Goal: Transaction & Acquisition: Download file/media

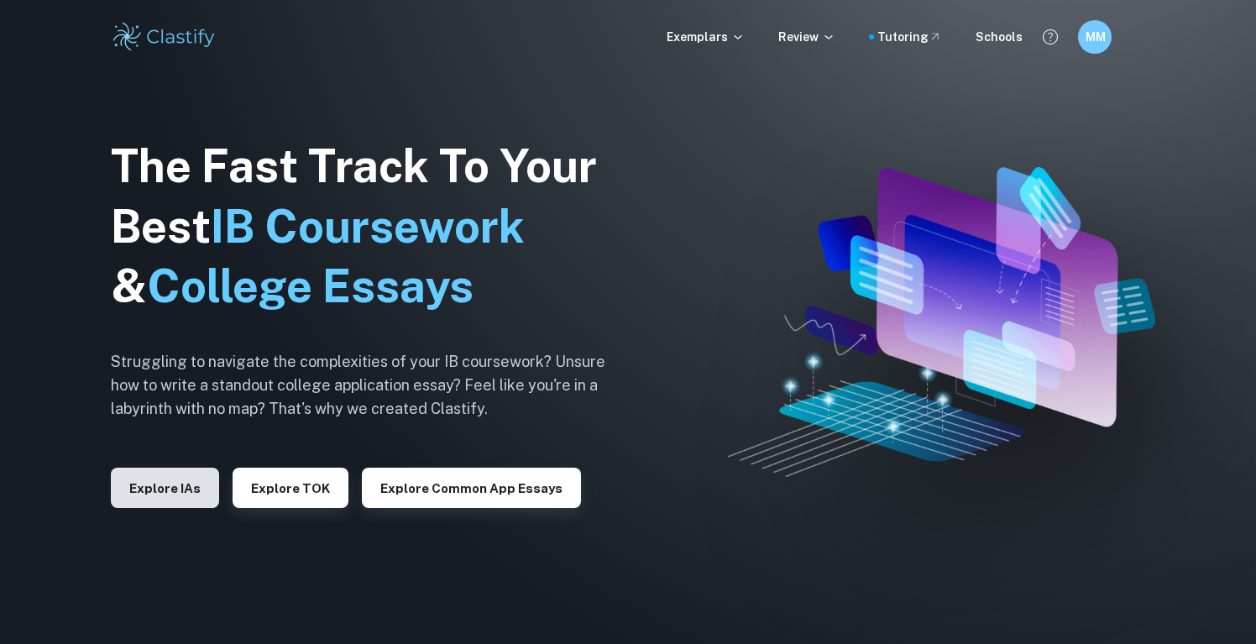
click at [197, 486] on button "Explore IAs" at bounding box center [165, 488] width 108 height 40
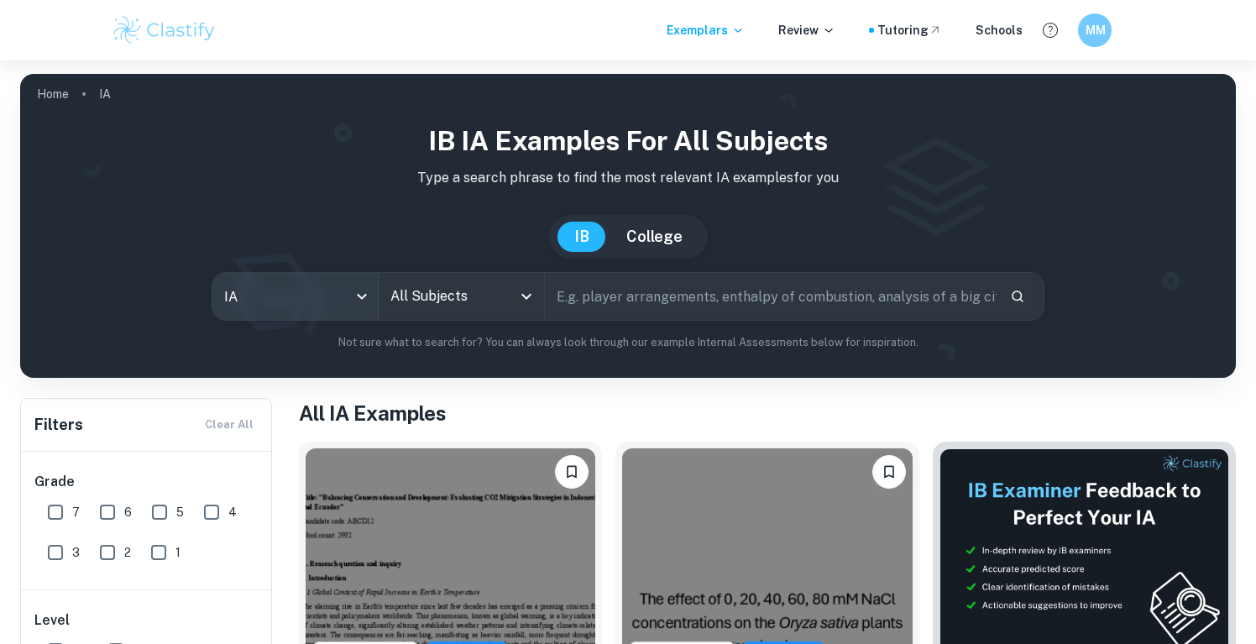
click at [354, 300] on body "We value your privacy We use cookies to enhance your browsing experience, serve…" at bounding box center [628, 382] width 1256 height 644
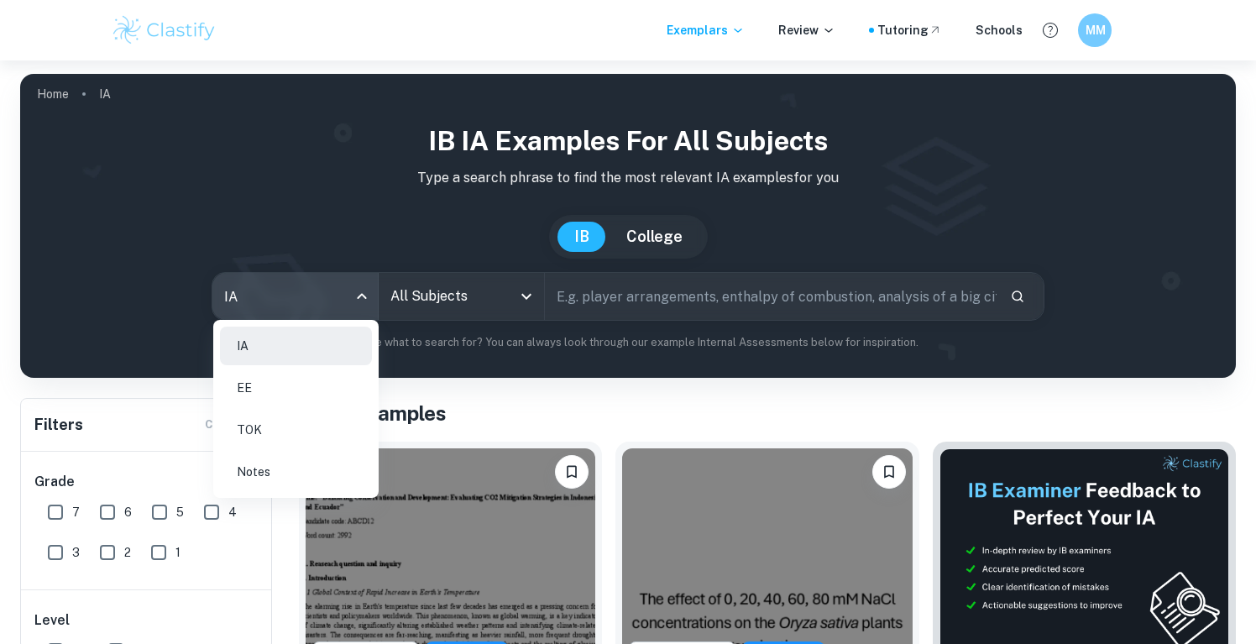
click at [302, 393] on li "EE" at bounding box center [296, 388] width 152 height 39
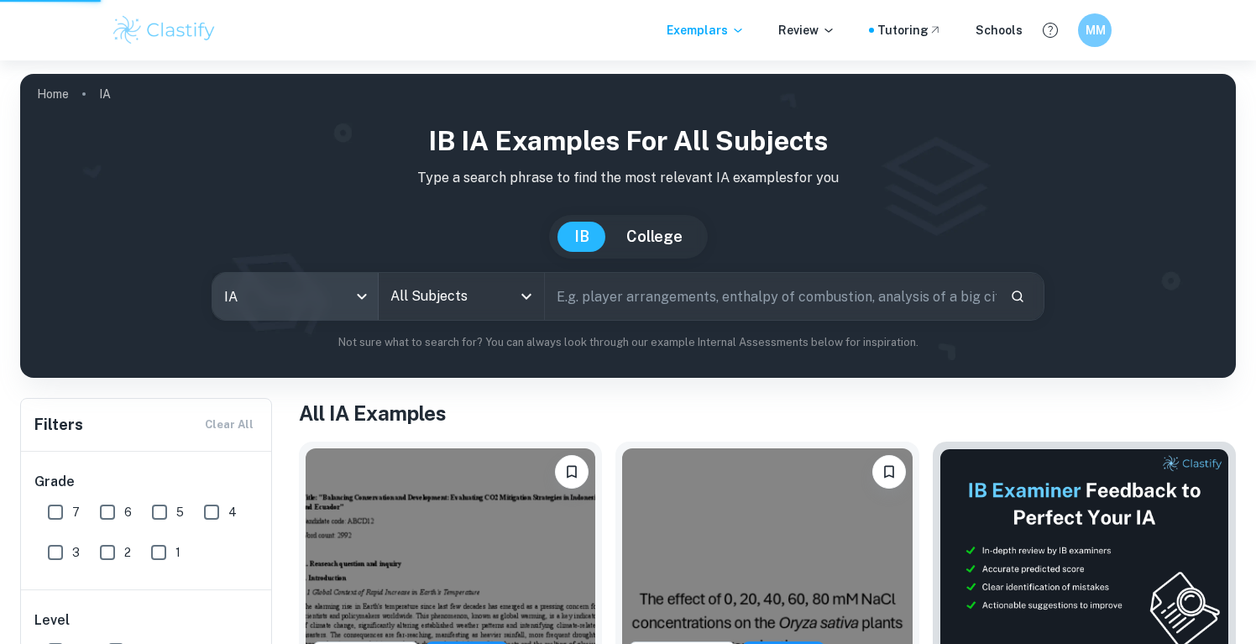
type input "ee"
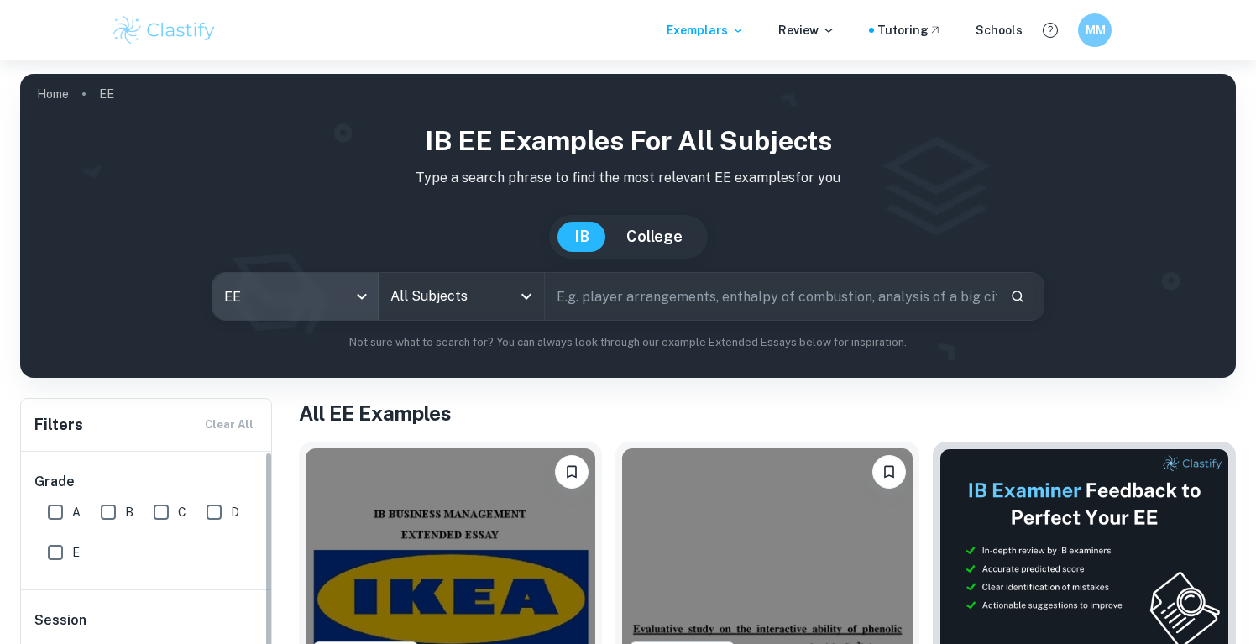
click at [54, 517] on input "A" at bounding box center [56, 513] width 34 height 34
checkbox input "true"
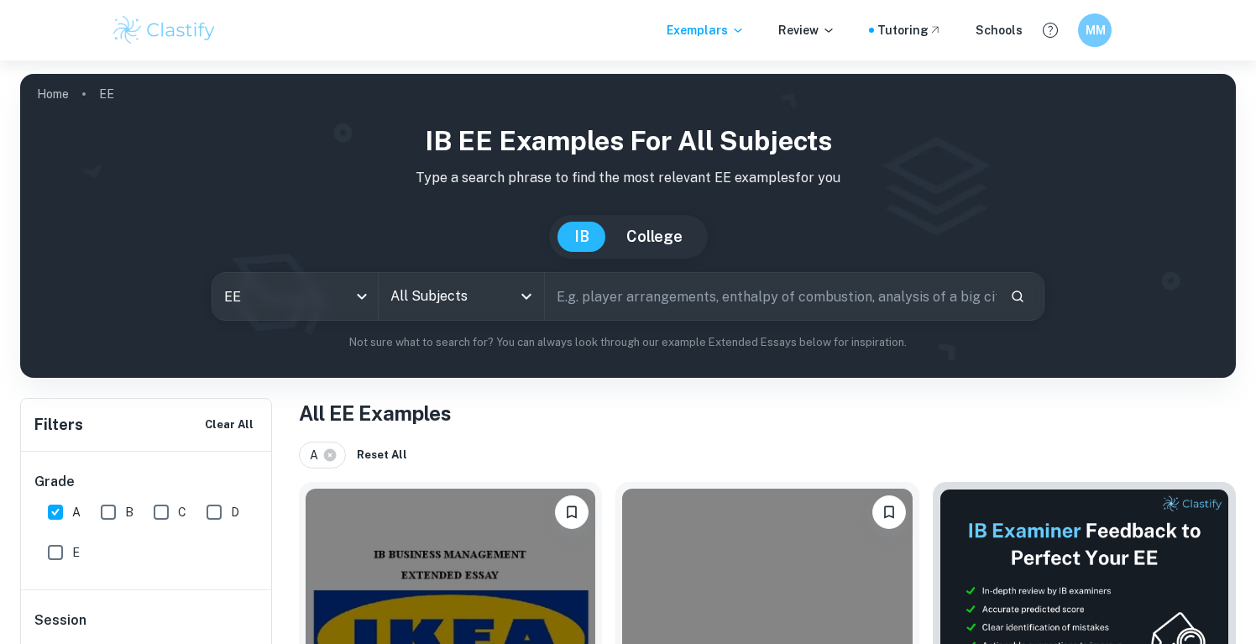
click at [524, 291] on icon "Open" at bounding box center [527, 296] width 20 height 20
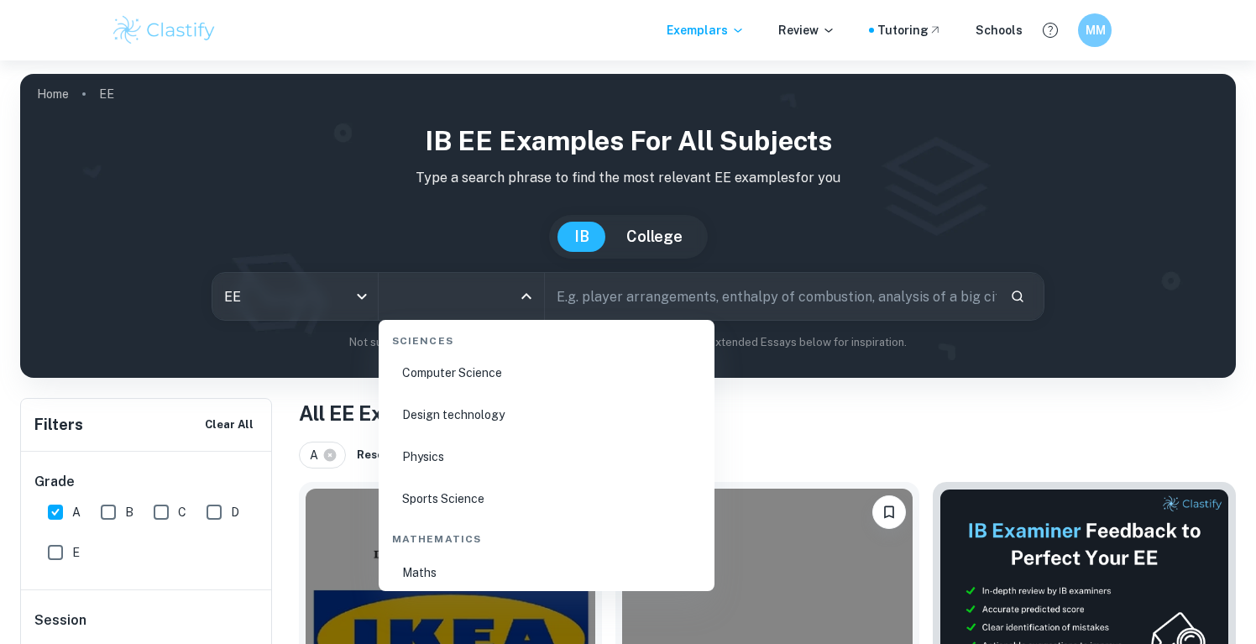
scroll to position [2606, 0]
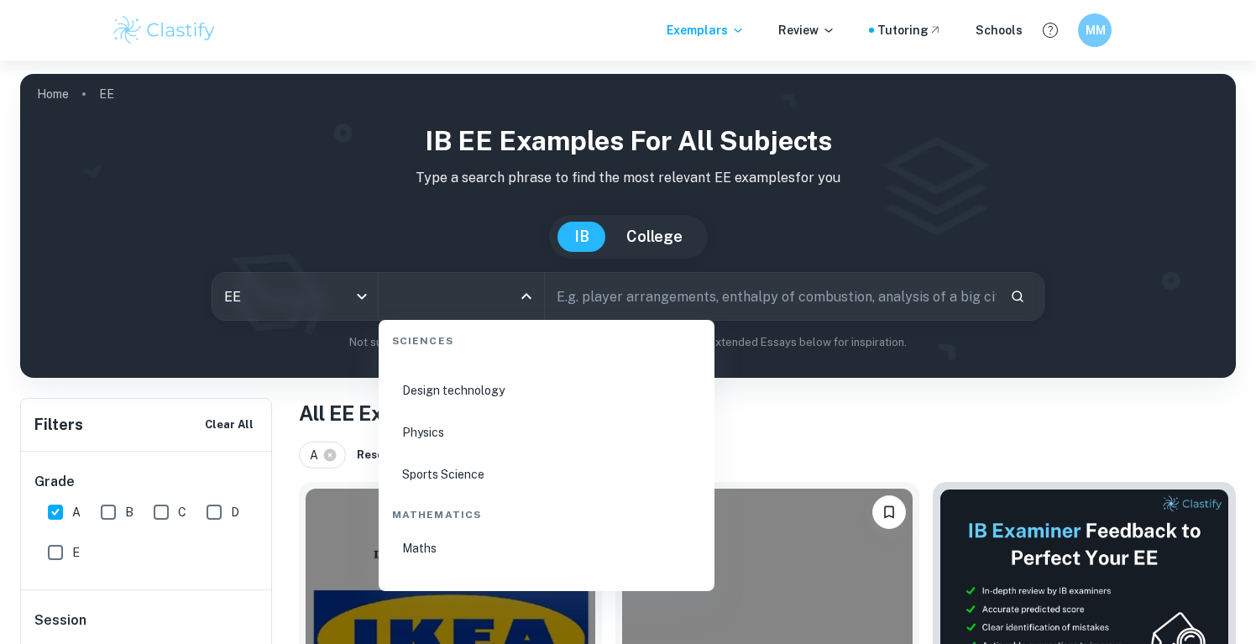
click at [515, 468] on li "Sports Science" at bounding box center [547, 474] width 323 height 39
type input "Sports Science"
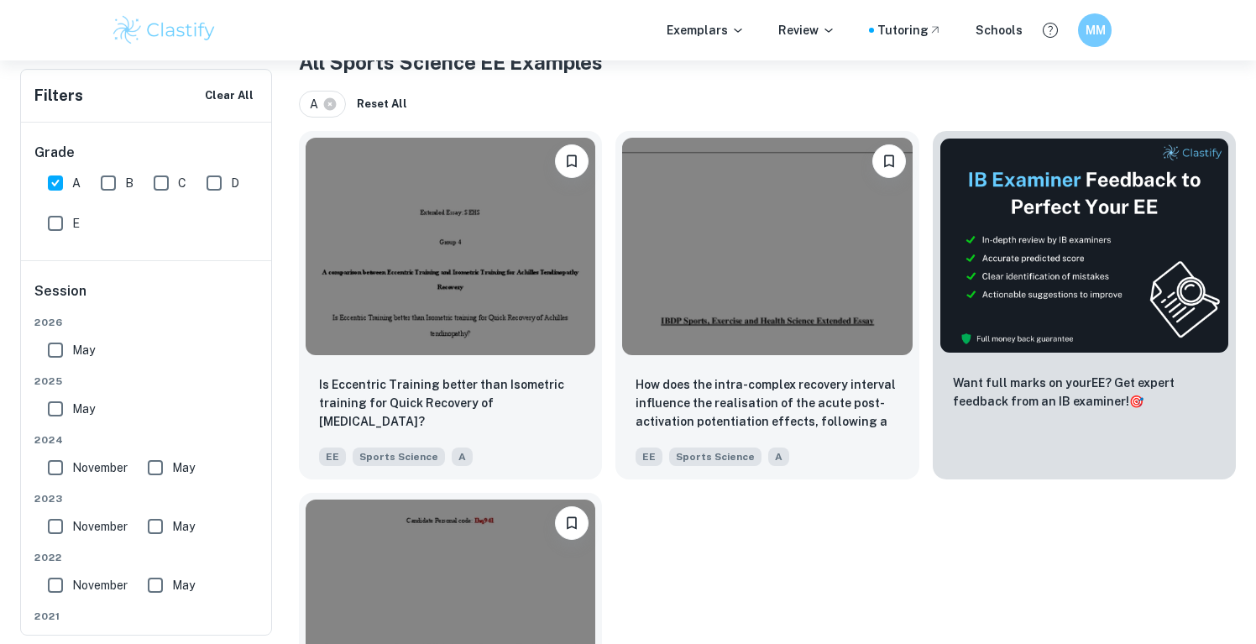
scroll to position [358, 0]
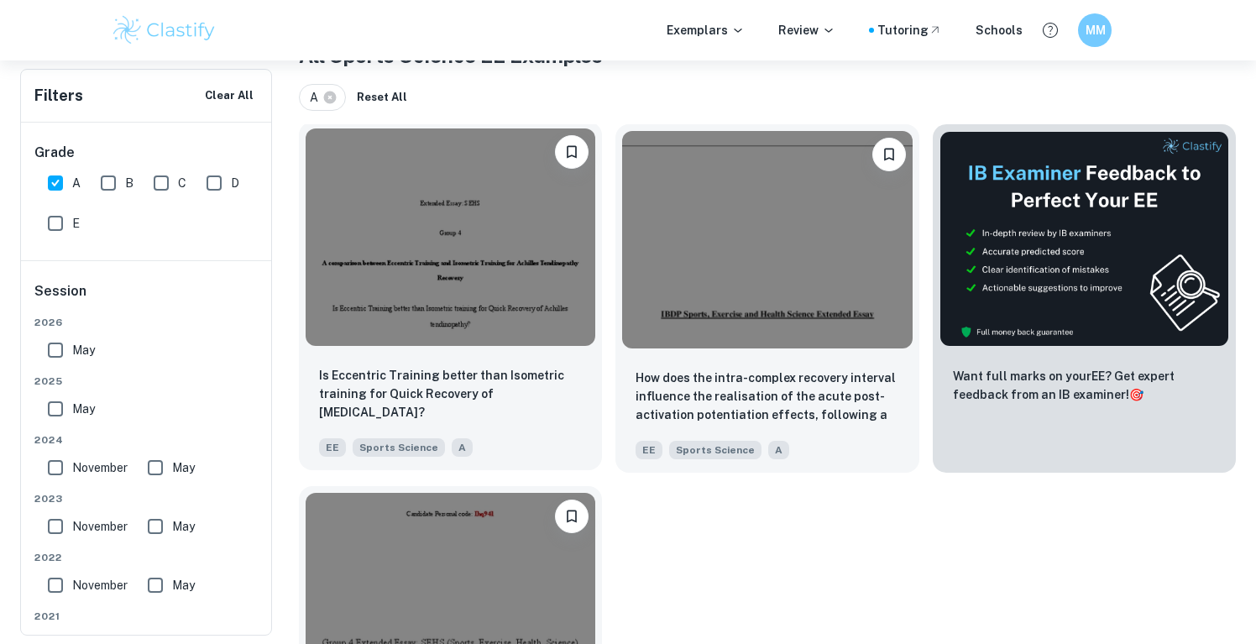
click at [469, 243] on img at bounding box center [451, 238] width 290 height 218
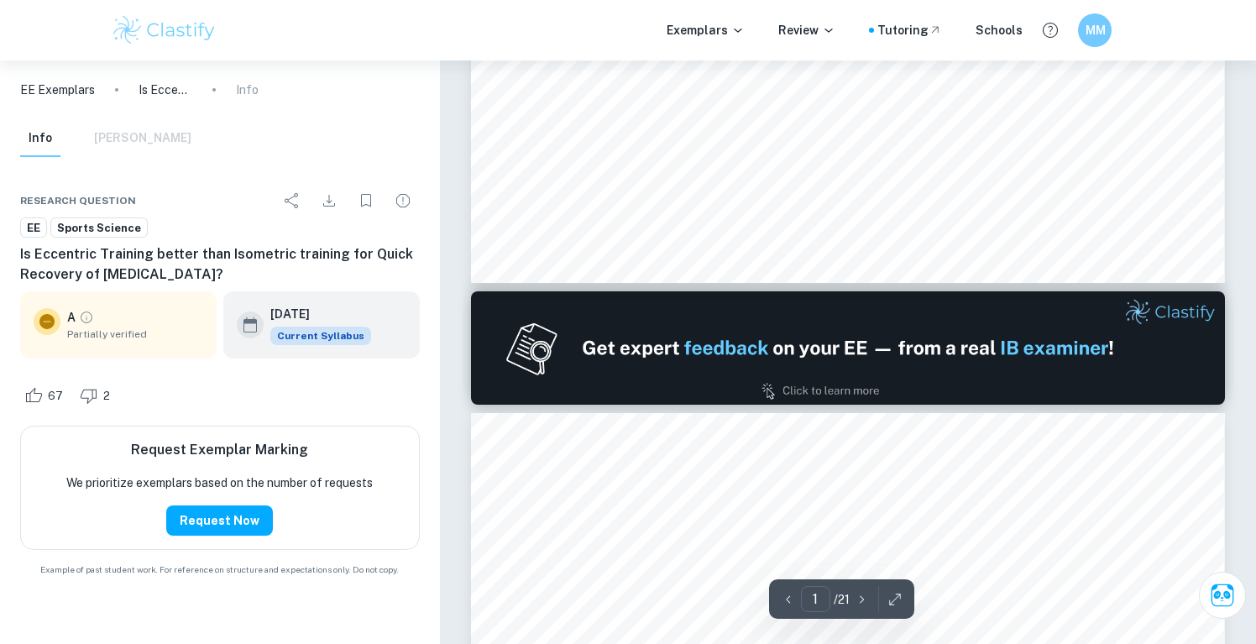
type input "2"
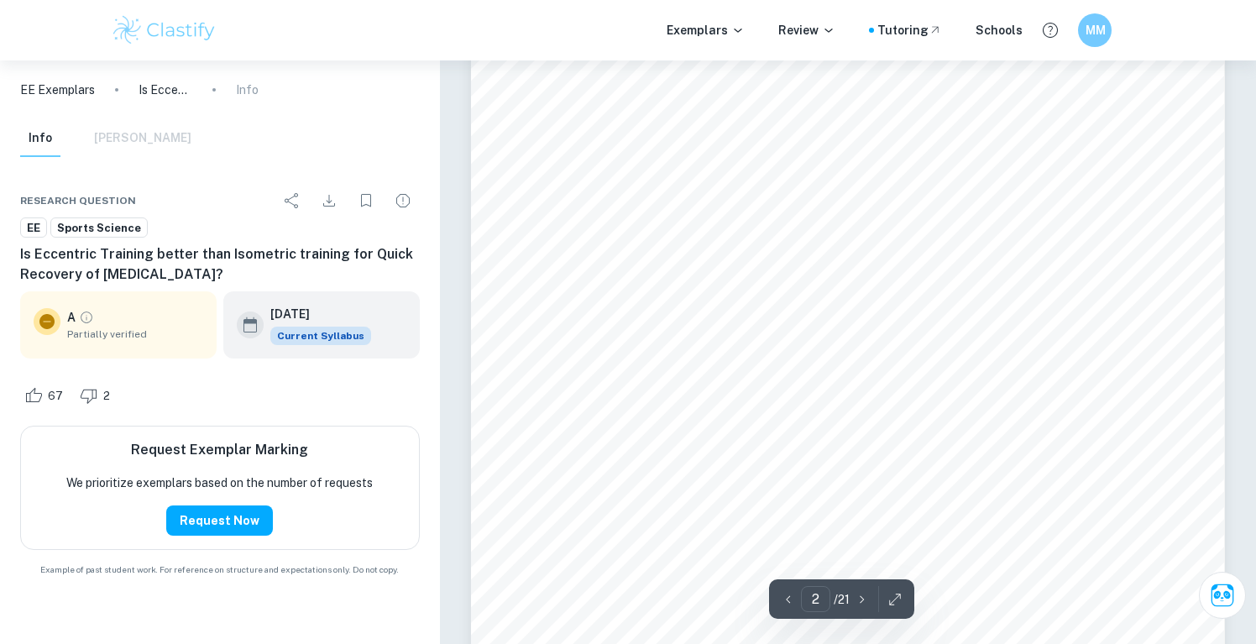
scroll to position [1265, 0]
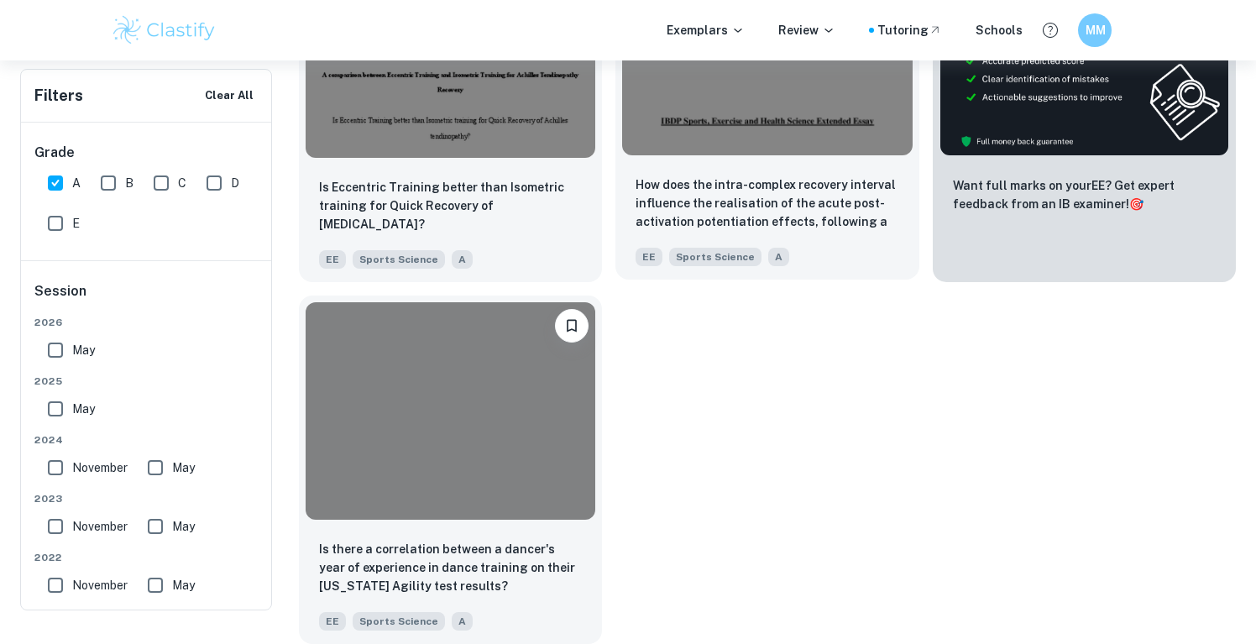
scroll to position [358, 0]
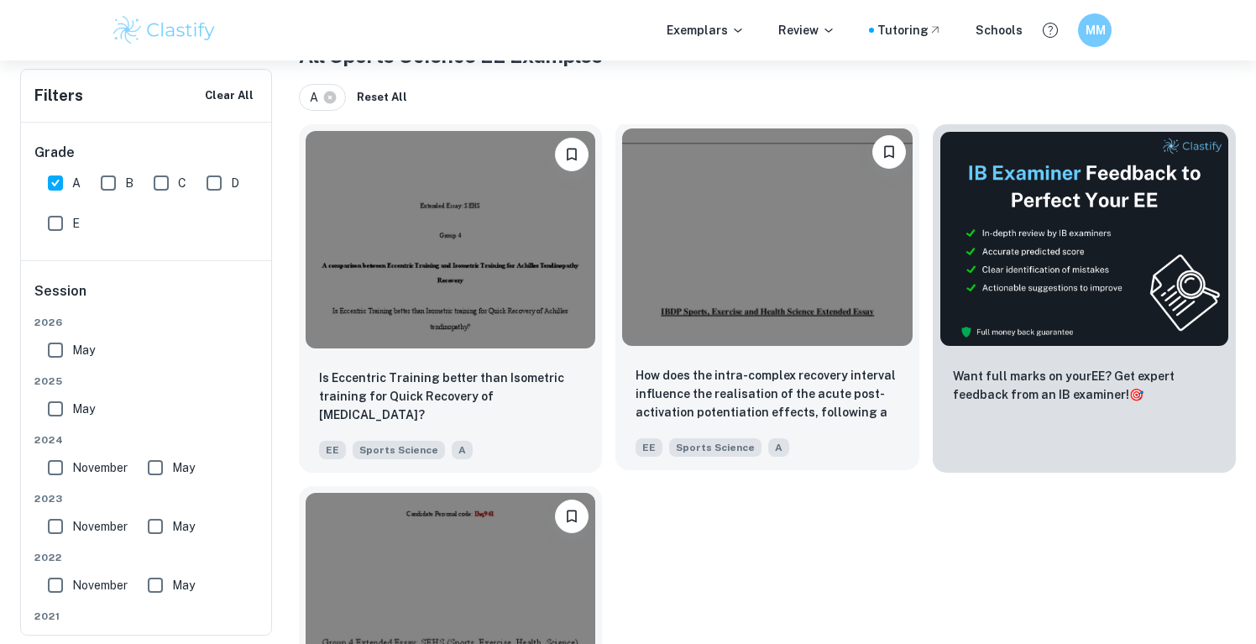
click at [837, 248] on img at bounding box center [767, 238] width 290 height 218
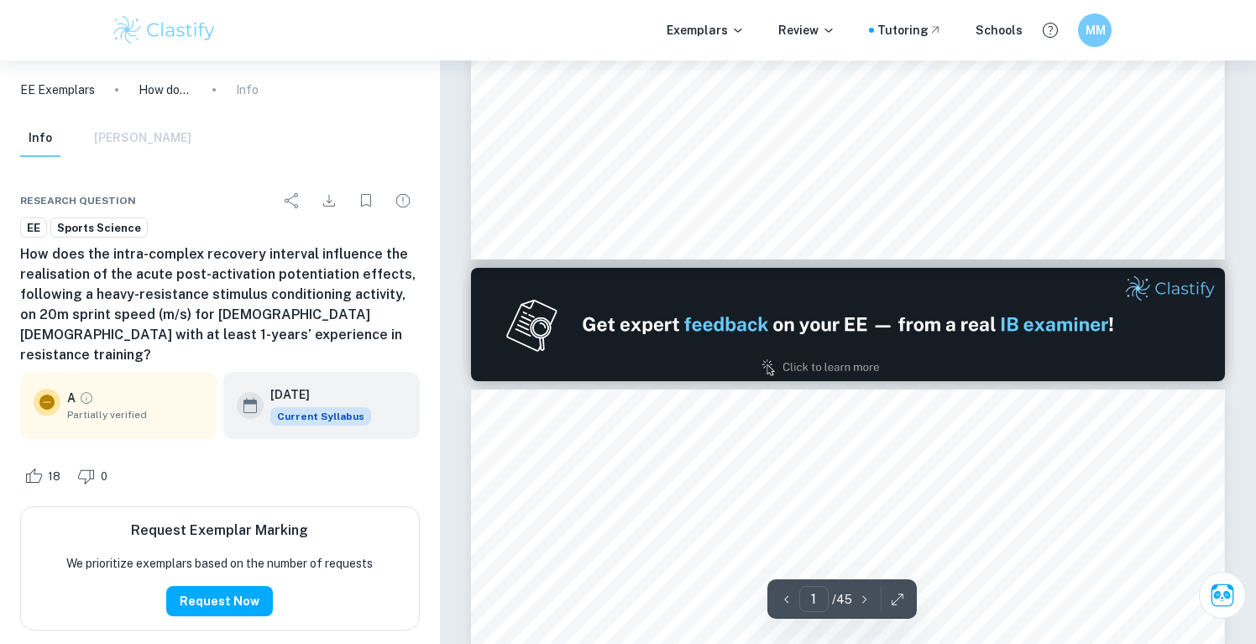
type input "2"
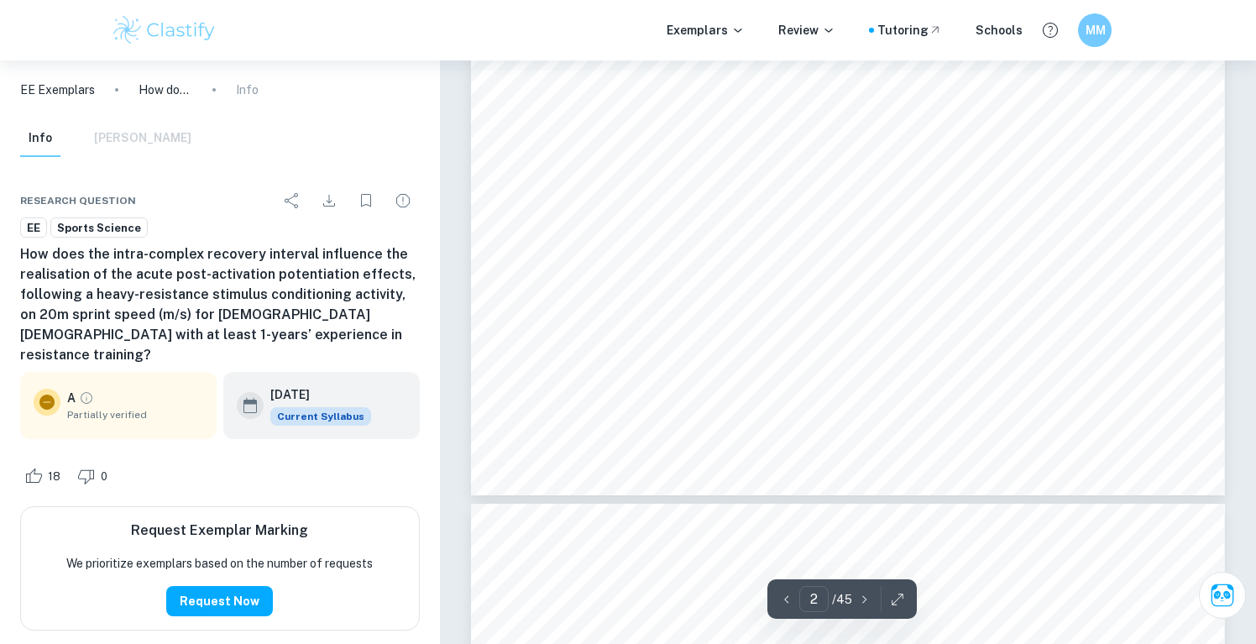
scroll to position [1846, 0]
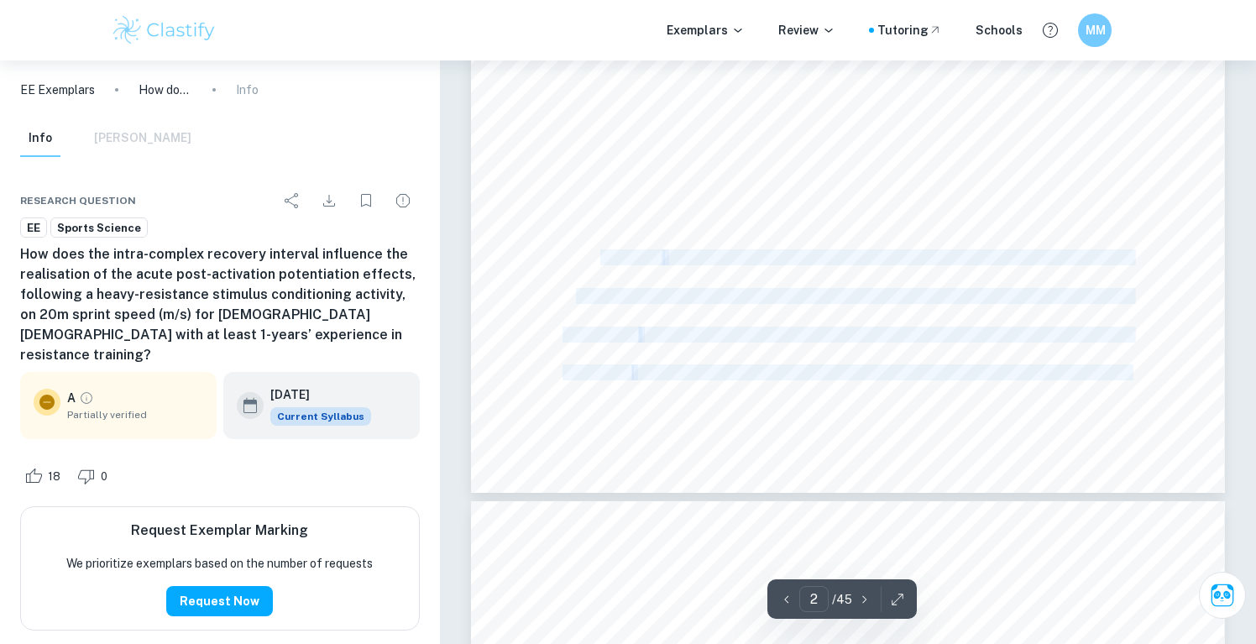
drag, startPoint x: 1151, startPoint y: 363, endPoint x: 603, endPoint y: 260, distance: 557.1
click at [325, 193] on icon "Download" at bounding box center [329, 201] width 20 height 20
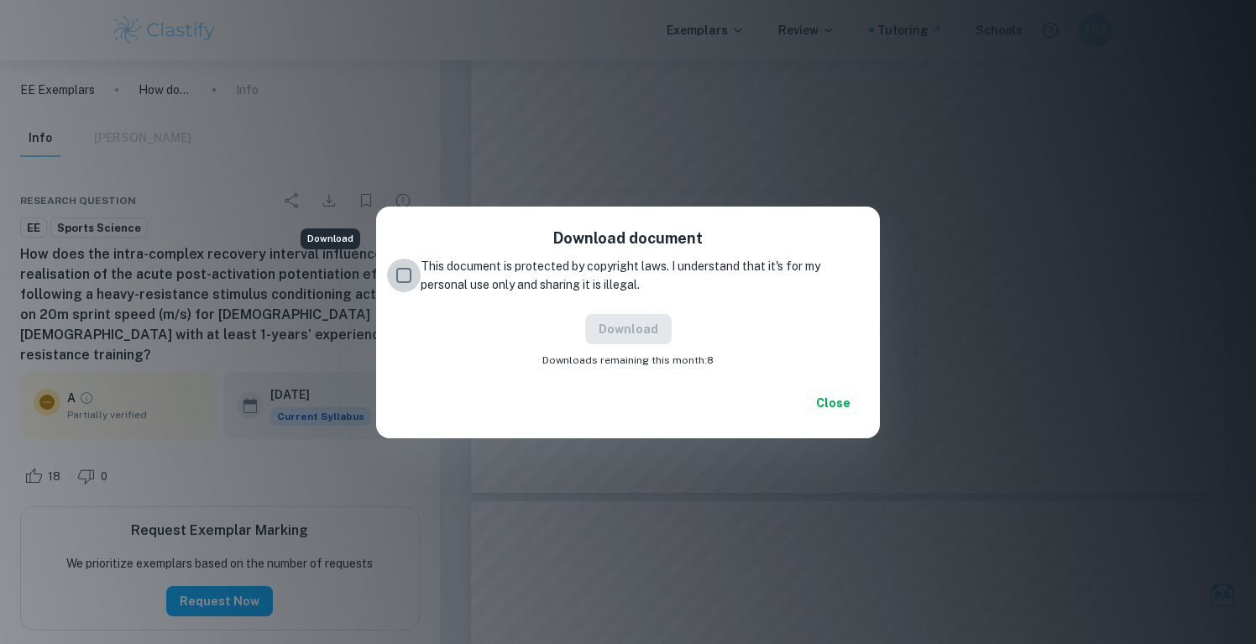
click at [407, 283] on input "This document is protected by copyright laws. I understand that it's for my per…" at bounding box center [404, 276] width 34 height 34
checkbox input "true"
click at [648, 320] on button "Download" at bounding box center [628, 329] width 87 height 30
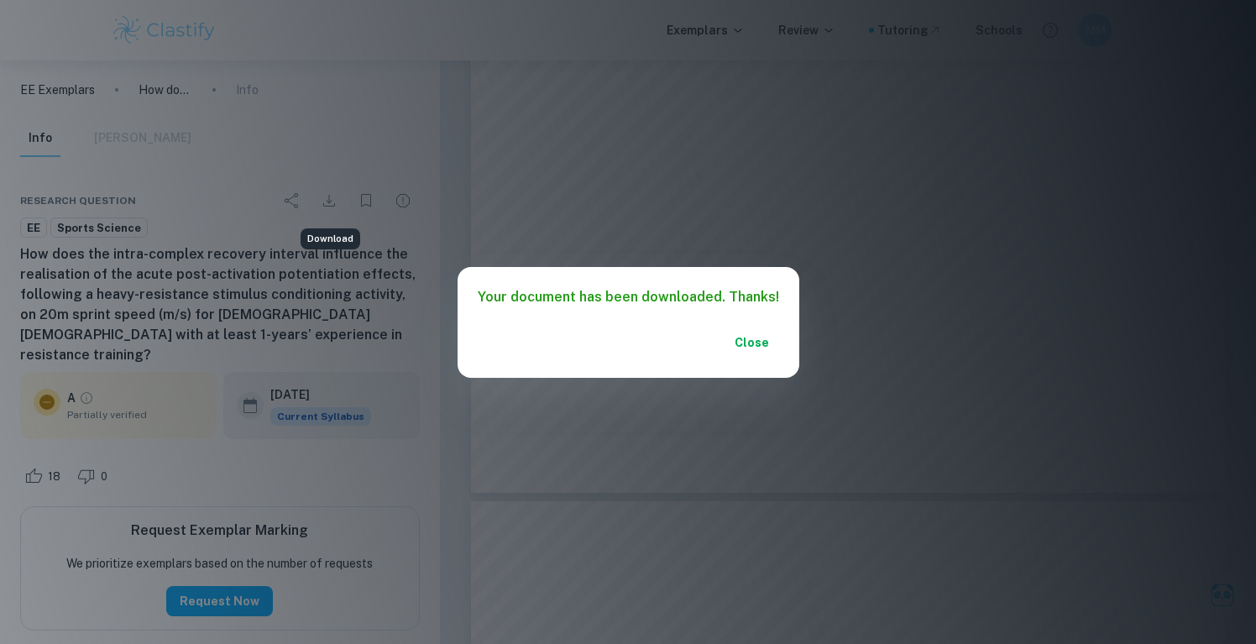
click at [749, 342] on button "Close" at bounding box center [753, 343] width 54 height 30
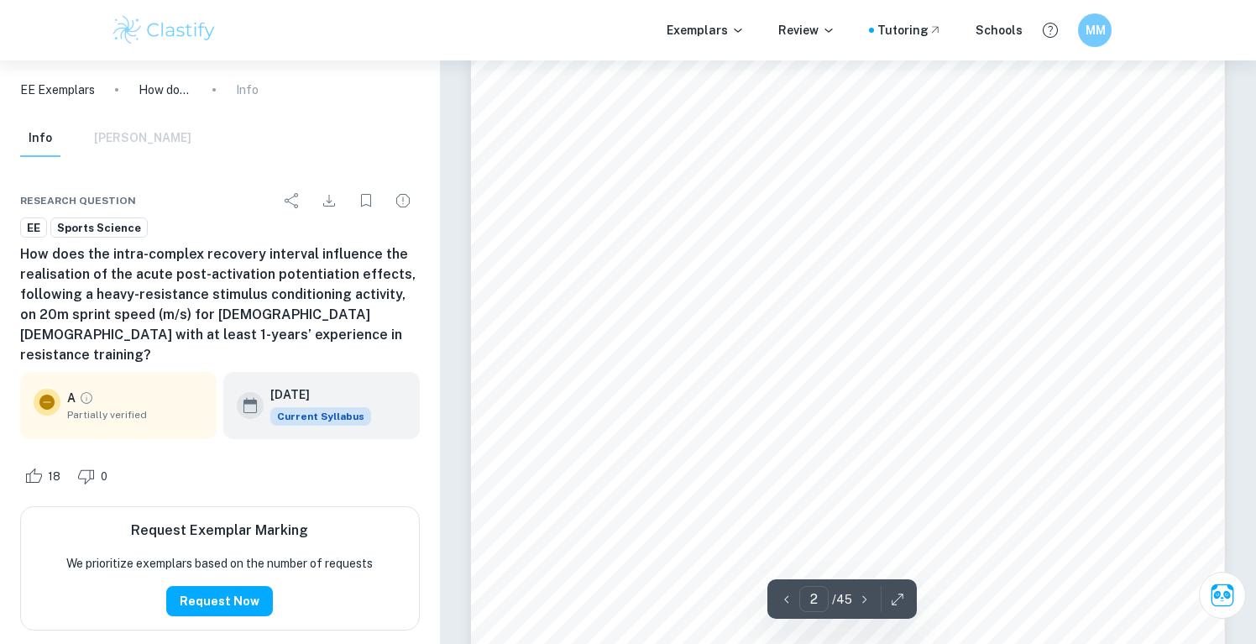
scroll to position [1390, 0]
